Goal: Task Accomplishment & Management: Use online tool/utility

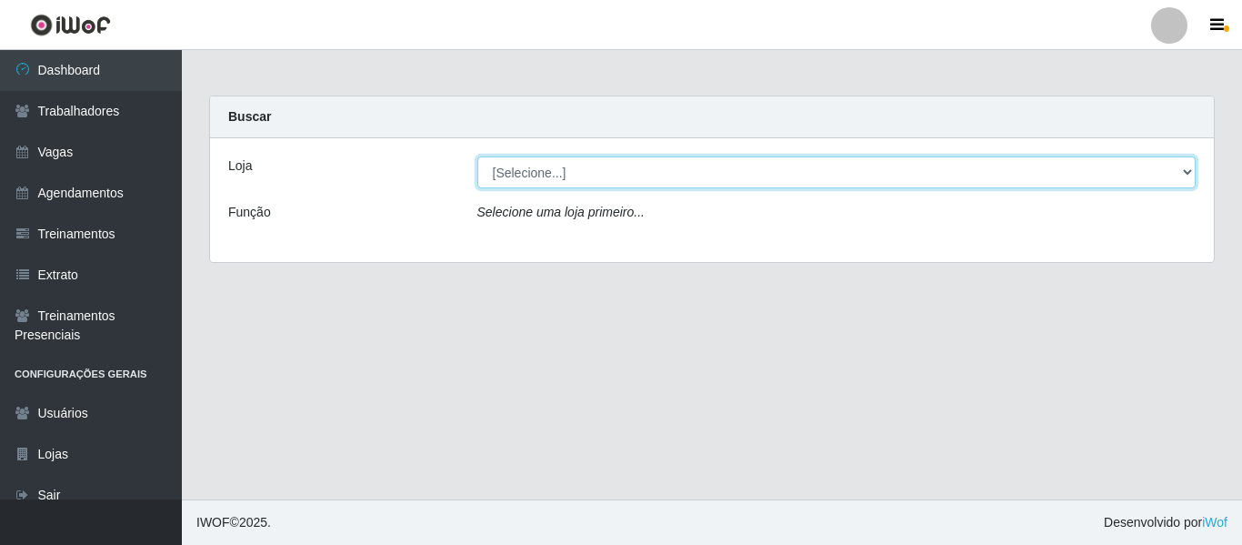
click at [531, 178] on select "[Selecione...] Mister Burg" at bounding box center [836, 172] width 719 height 32
select select "535"
click at [477, 156] on select "[Selecione...] Mister Burg" at bounding box center [836, 172] width 719 height 32
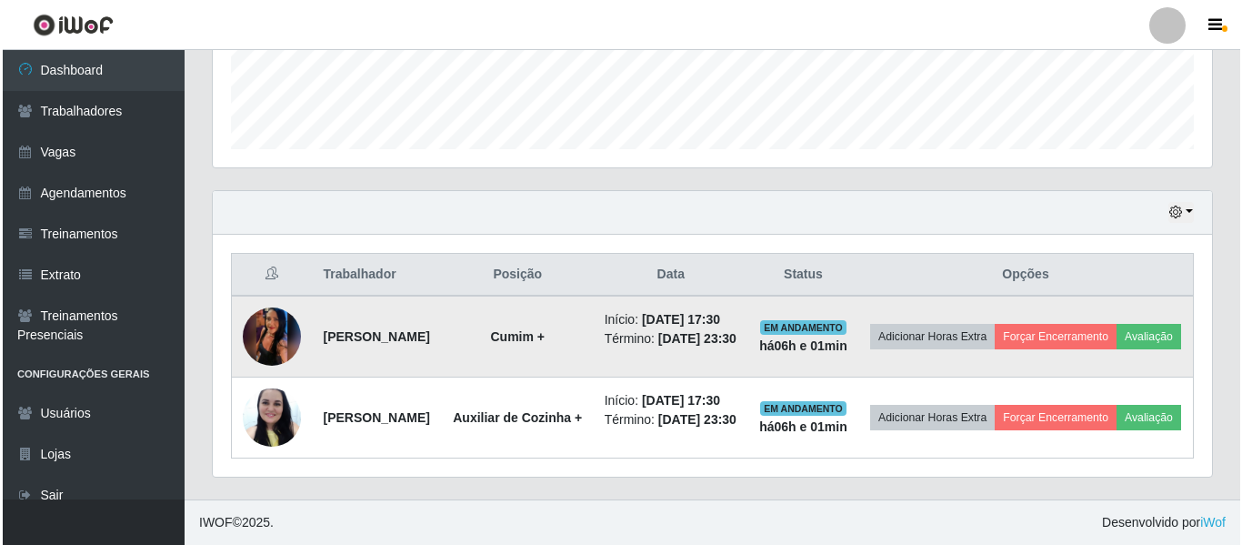
scroll to position [566, 0]
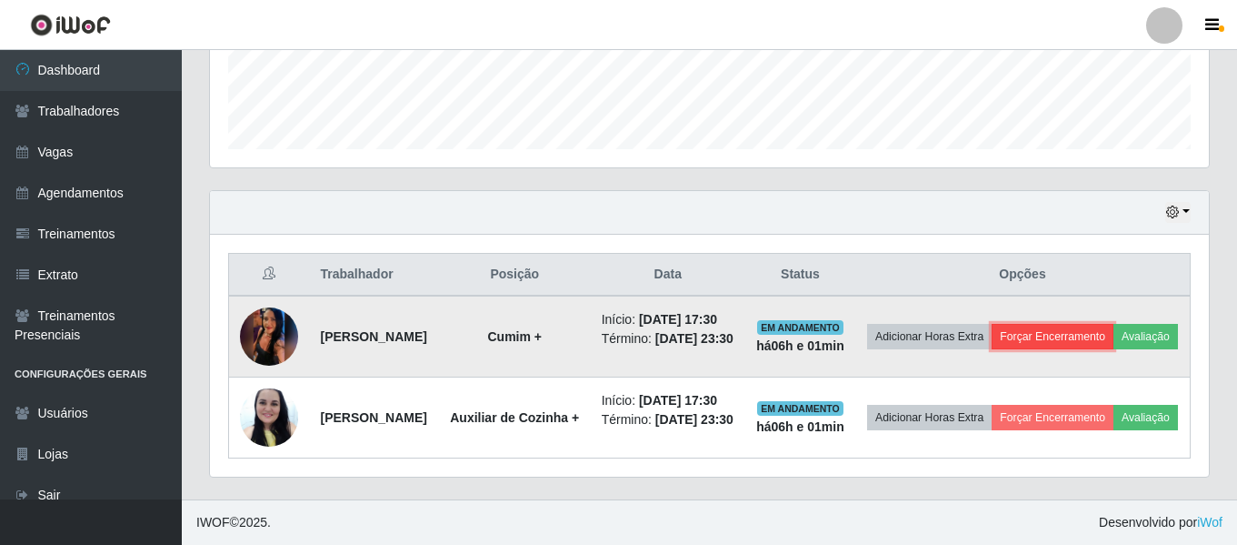
click at [1111, 324] on button "Forçar Encerramento" at bounding box center [1053, 336] width 122 height 25
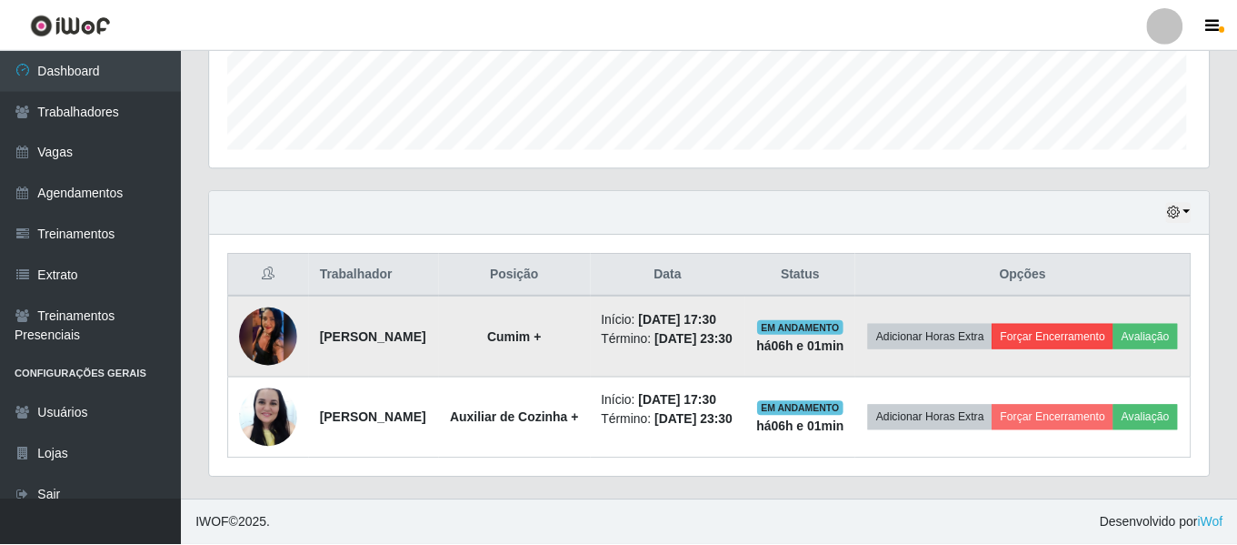
scroll to position [377, 990]
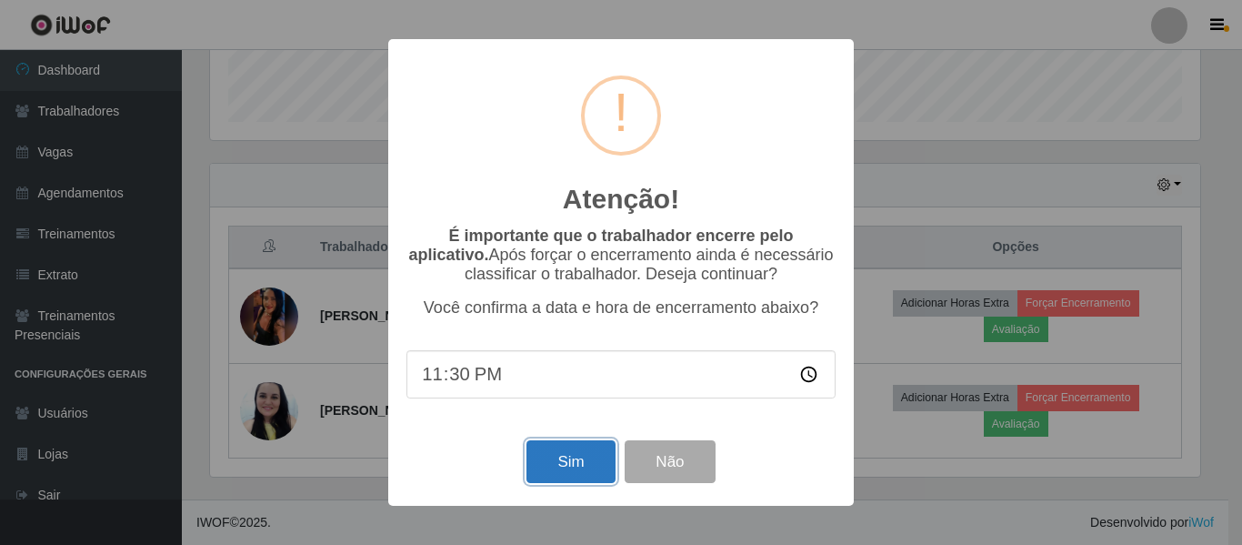
click at [555, 462] on button "Sim" at bounding box center [570, 461] width 88 height 43
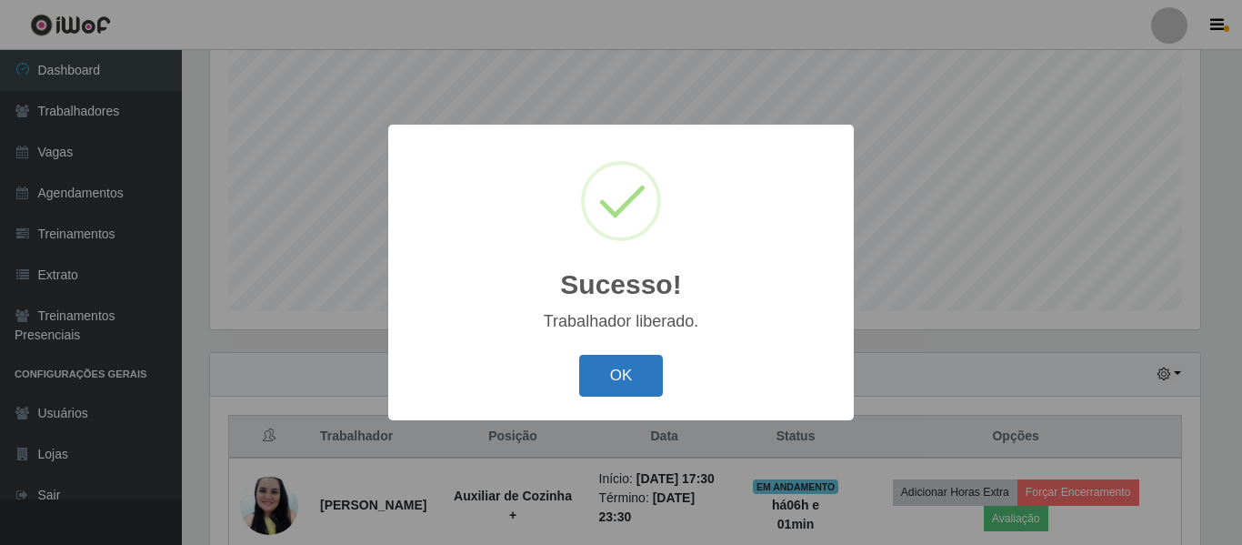
click at [633, 379] on button "OK" at bounding box center [621, 376] width 85 height 43
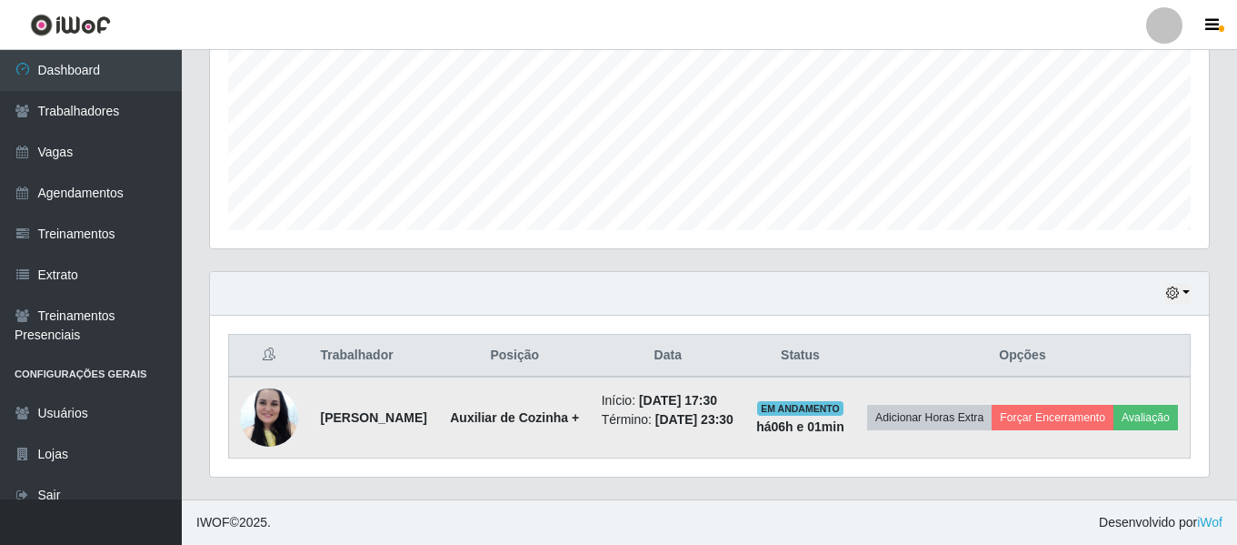
scroll to position [453, 0]
click at [1114, 405] on button "Forçar Encerramento" at bounding box center [1053, 417] width 122 height 25
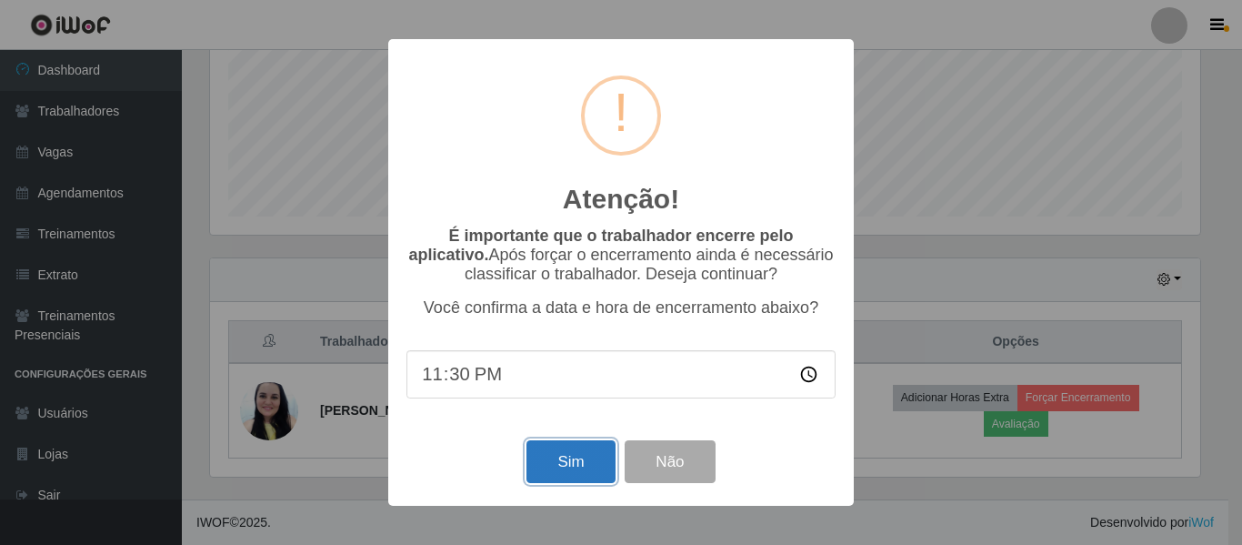
click at [565, 464] on button "Sim" at bounding box center [570, 461] width 88 height 43
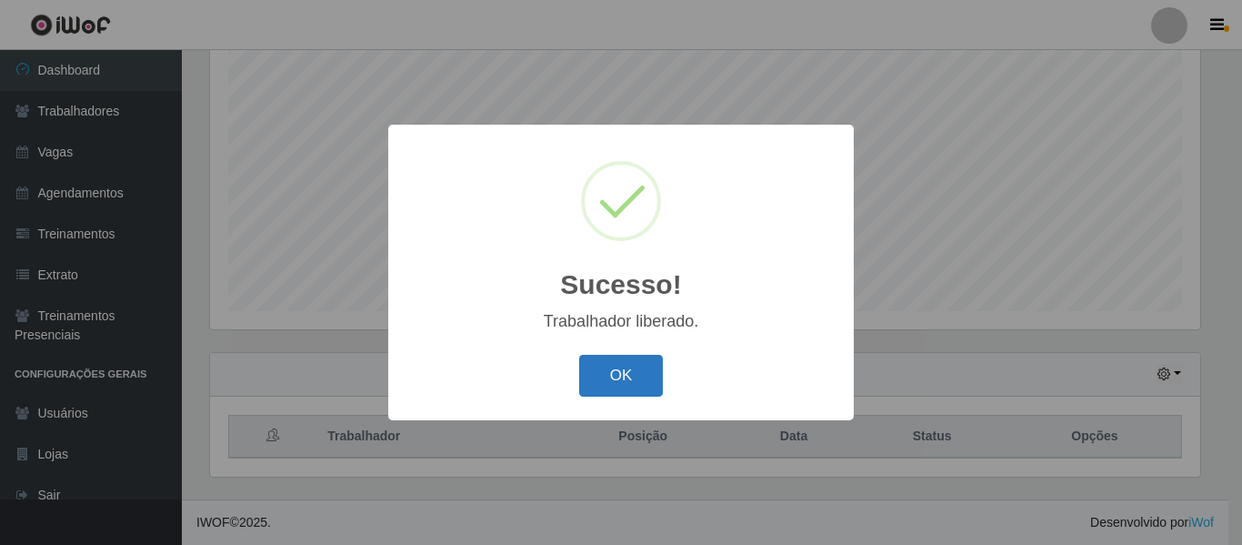
click at [602, 375] on button "OK" at bounding box center [621, 376] width 85 height 43
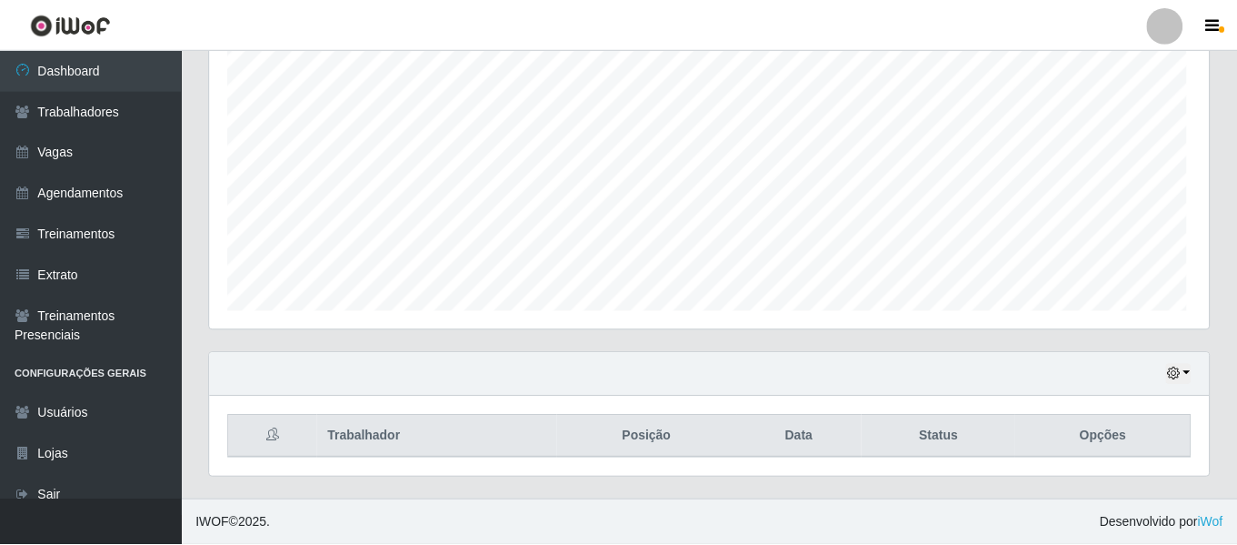
scroll to position [377, 999]
click at [1181, 370] on button "button" at bounding box center [1178, 374] width 25 height 21
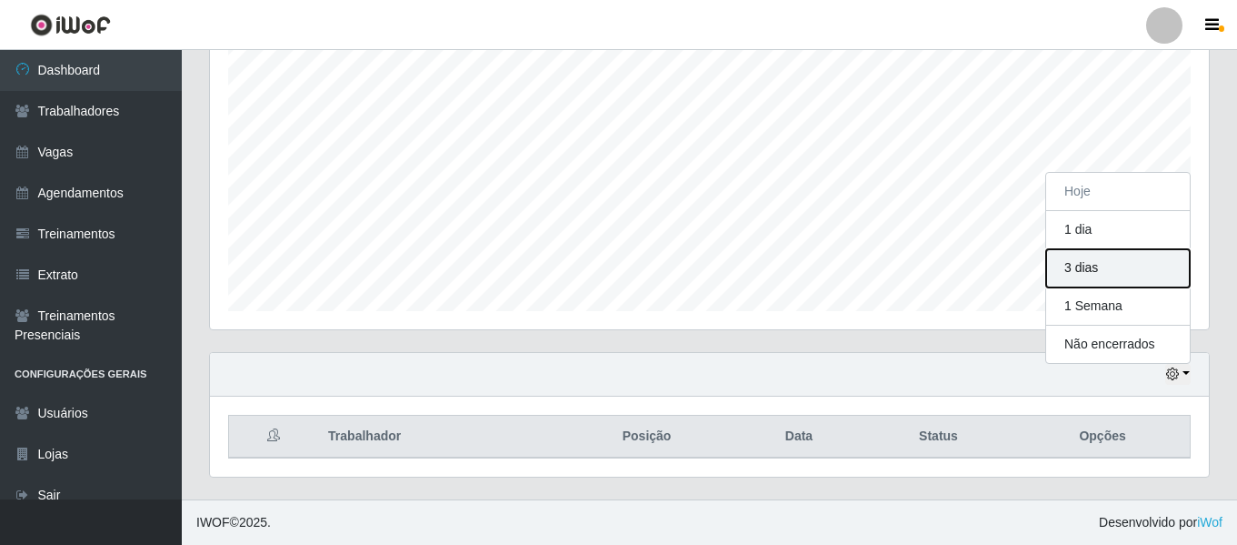
click at [1119, 256] on button "3 dias" at bounding box center [1119, 268] width 144 height 38
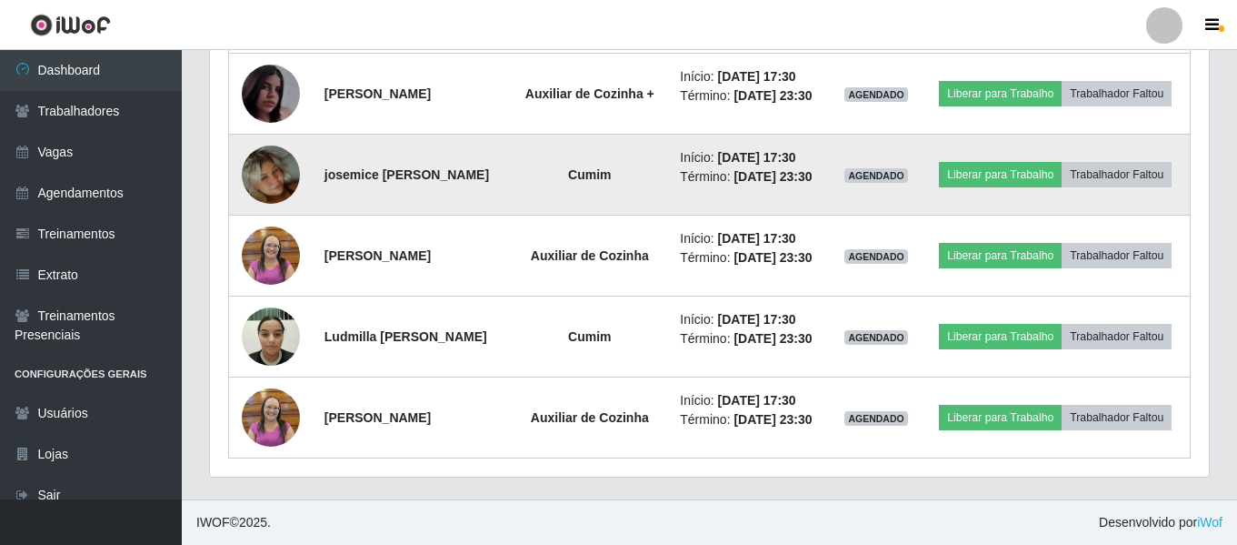
scroll to position [1001, 0]
